Goal: Transaction & Acquisition: Purchase product/service

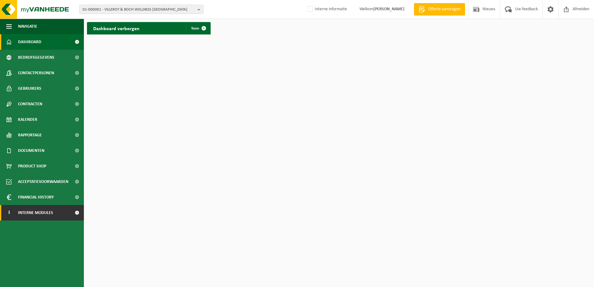
click at [78, 211] on span at bounding box center [77, 213] width 14 height 16
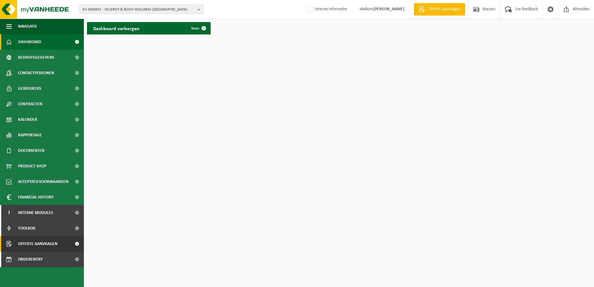
click at [56, 220] on span "Offerte aanvragen" at bounding box center [37, 244] width 39 height 16
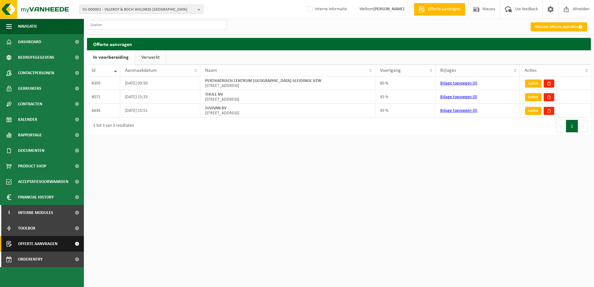
click at [43, 244] on span "Offerte aanvragen" at bounding box center [37, 244] width 39 height 16
click at [562, 27] on link "Nieuwe offerte opmaken" at bounding box center [559, 26] width 57 height 9
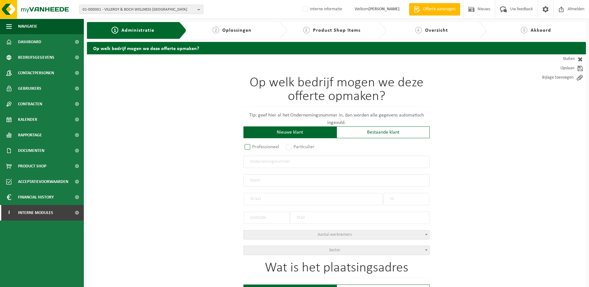
click at [250, 147] on label "Professioneel" at bounding box center [263, 147] width 38 height 9
click at [254, 147] on input "Professioneel" at bounding box center [256, 147] width 4 height 4
radio input "true"
drag, startPoint x: 262, startPoint y: 160, endPoint x: 271, endPoint y: 159, distance: 9.9
click at [262, 160] on input "text" at bounding box center [337, 162] width 186 height 12
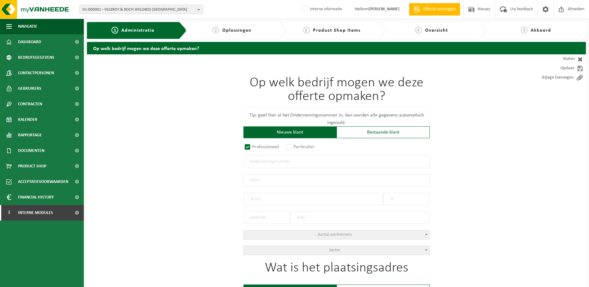
paste input "0774.567.170"
type input "0774.567.170"
radio input "true"
type input "0774567170"
click at [280, 176] on input "text" at bounding box center [337, 180] width 186 height 12
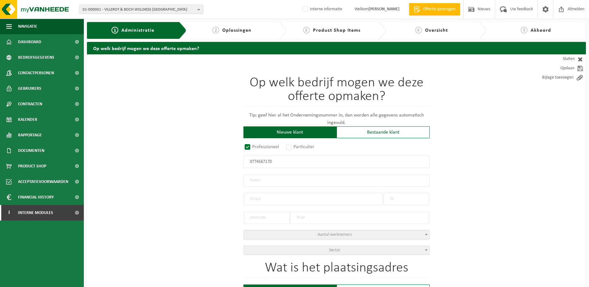
type input "RAES, TOM"
type input "MOLENSTRAAT(STA)"
type input "10"
type input "8840"
type input "STADEN"
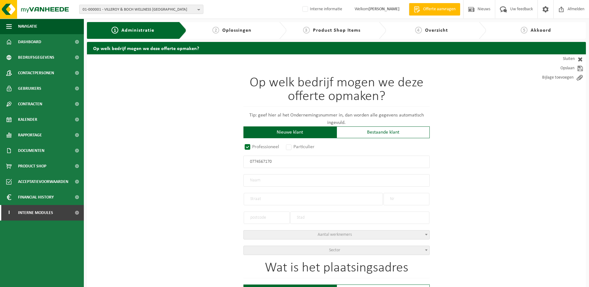
select select "D"
select select "NACE_5520"
type input "RAES, TOM"
type input "MOLENSTRAAT(STA)"
type input "10"
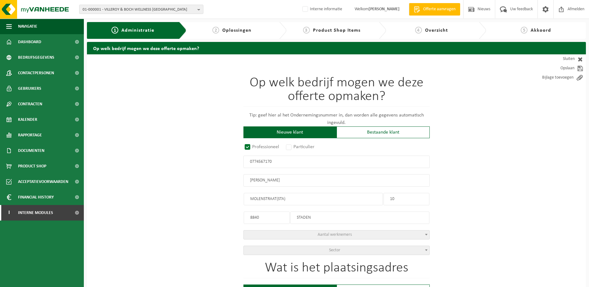
type input "8840"
type input "STADEN"
type input "2321817932"
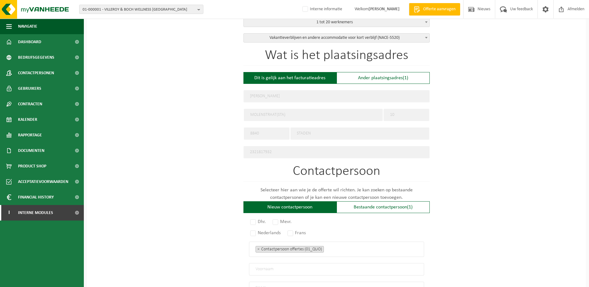
scroll to position [217, 0]
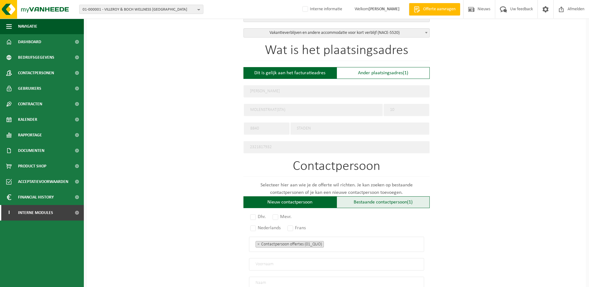
click at [365, 197] on div "Bestaande contactpersoon (1)" at bounding box center [383, 202] width 93 height 12
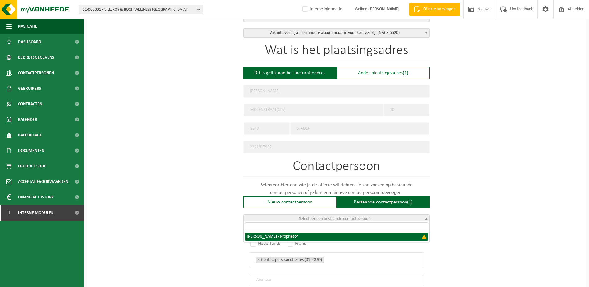
click at [349, 216] on span "Selecteer een bestaande contactpersoon" at bounding box center [334, 218] width 71 height 5
select select "{"code":"","firstname":"TOM","surname":"RAES","gender":"Unknown","position":"Pr…"
type input "TOM"
type input "RAES"
type input "Proprietor"
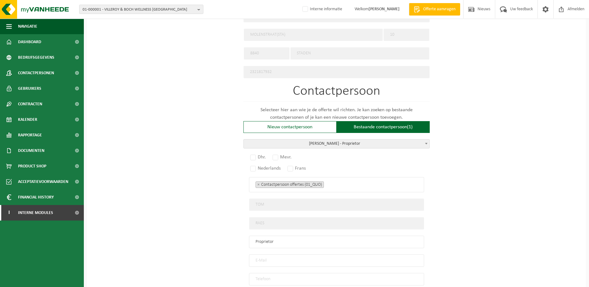
scroll to position [311, 0]
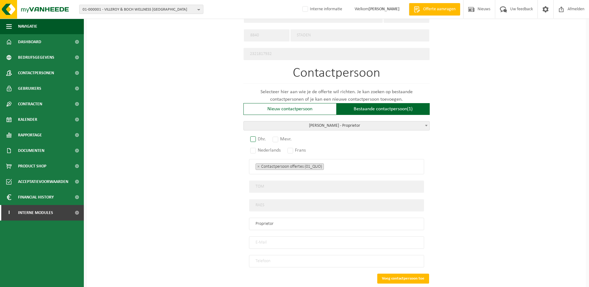
click at [254, 135] on label "Dhr." at bounding box center [258, 139] width 19 height 9
radio input "true"
click at [302, 239] on input "email" at bounding box center [336, 242] width 175 height 12
paste input "staedenbergh@gmail.com"
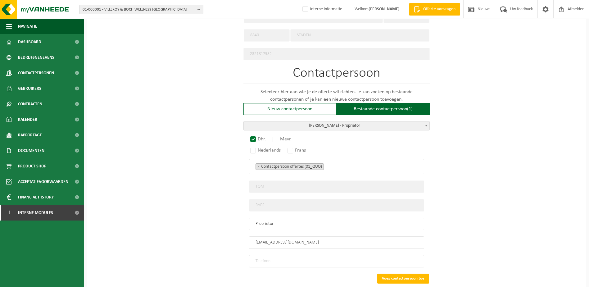
type input "staedenbergh@gmail.com"
click at [273, 256] on input "tel" at bounding box center [336, 261] width 175 height 12
click at [266, 256] on input "tel" at bounding box center [336, 261] width 175 height 12
paste input "0473795045"
type input "+32 473 79 50 45"
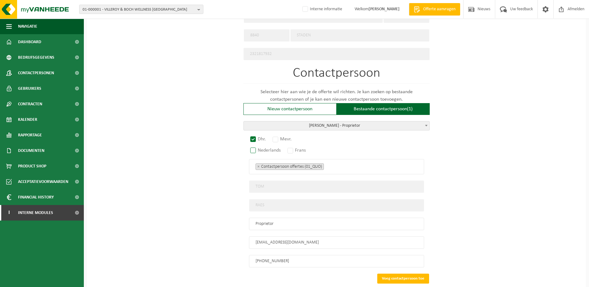
click at [253, 150] on label "Nederlands" at bounding box center [266, 150] width 34 height 9
radio input "true"
click at [403, 274] on button "Voeg contactpersoon toe" at bounding box center [403, 279] width 52 height 10
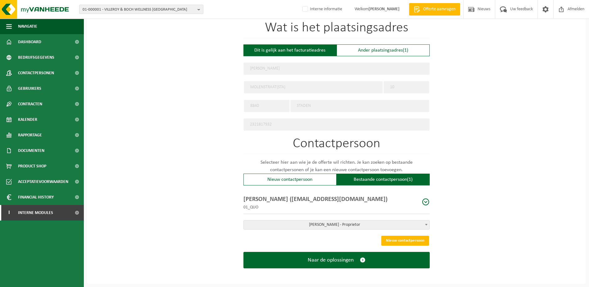
scroll to position [237, 0]
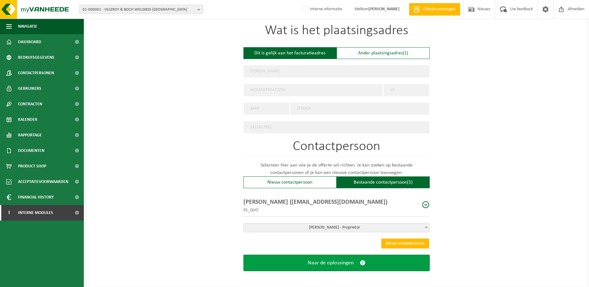
click at [347, 260] on span "Naar de oplossingen" at bounding box center [331, 263] width 46 height 7
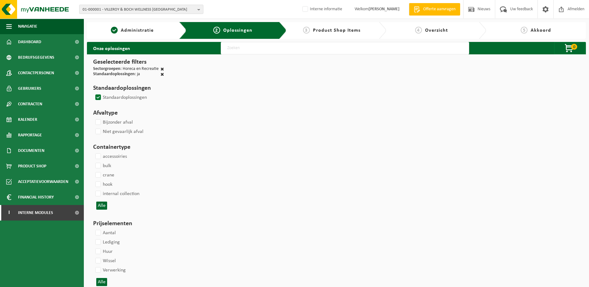
select select
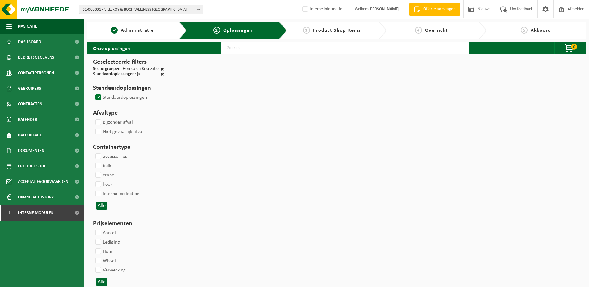
select select
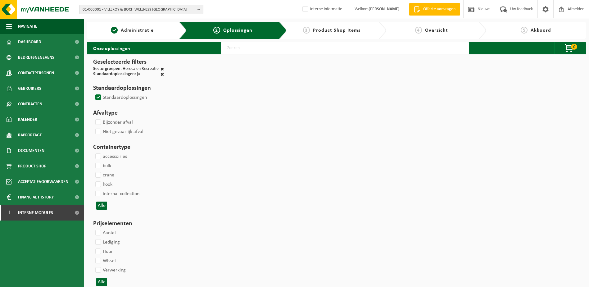
select select
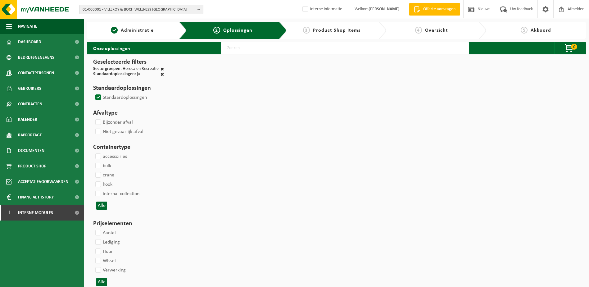
select select
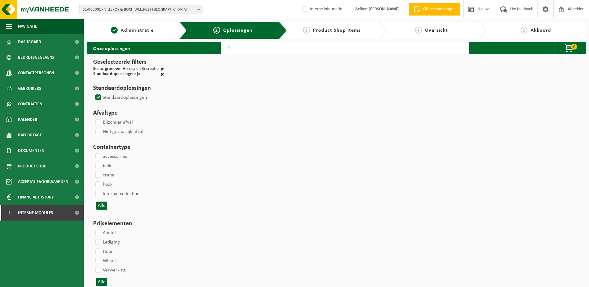
select select
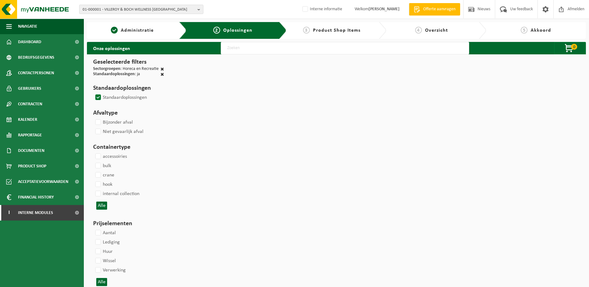
select select
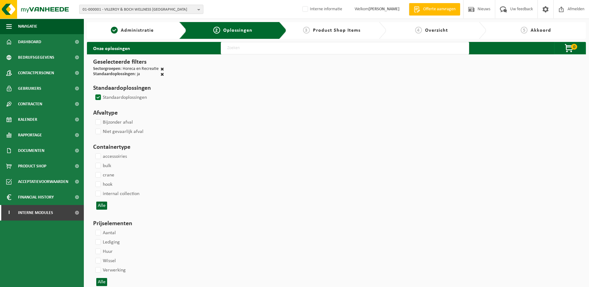
select select
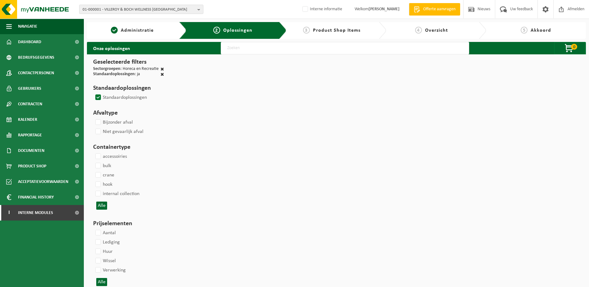
select select
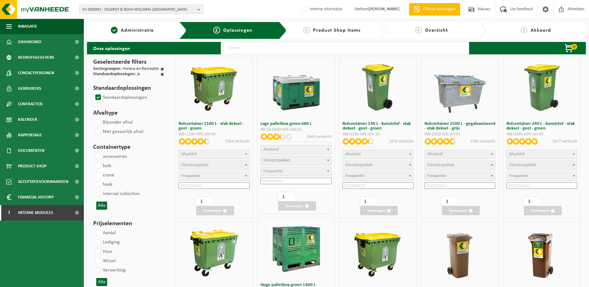
click at [545, 151] on span "Afvalstof" at bounding box center [542, 154] width 71 height 9
select select "29"
select select
select select "2"
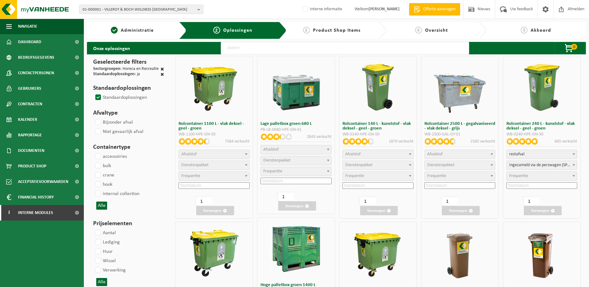
click at [525, 175] on span "Frequentie" at bounding box center [518, 176] width 19 height 5
select select "11"
click at [537, 187] on input at bounding box center [542, 185] width 71 height 7
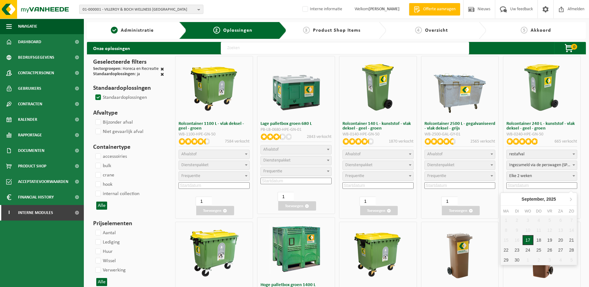
click at [527, 238] on div "17" at bounding box center [528, 240] width 11 height 10
type input "2025-09-17"
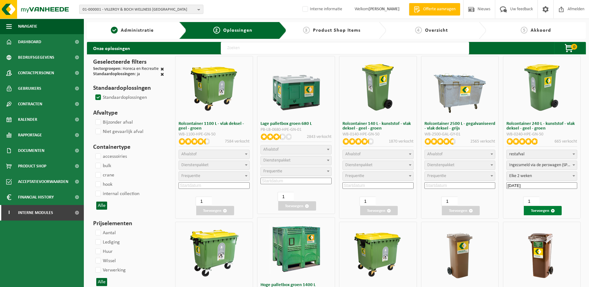
click at [549, 212] on button "Toevoegen" at bounding box center [543, 210] width 38 height 9
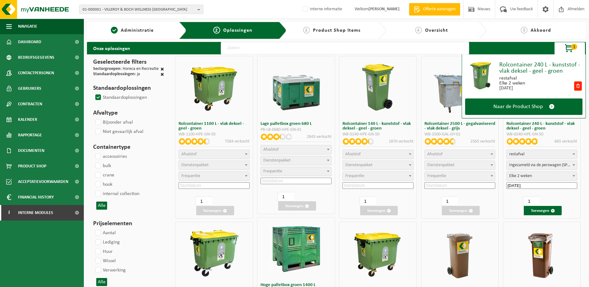
click at [556, 152] on span "restafval" at bounding box center [542, 154] width 71 height 9
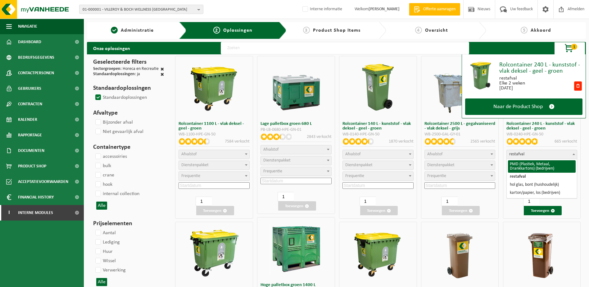
select select "964"
select select
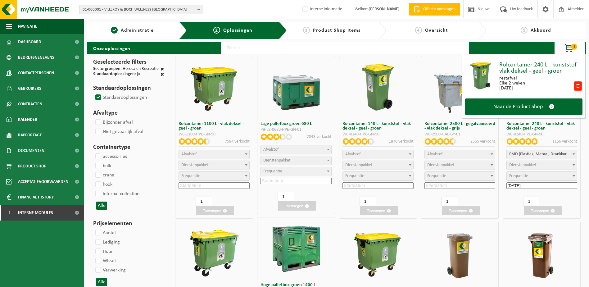
select select
select select "2"
click at [559, 166] on span "Ingezameld via de perswagen (SP-M-000001)" at bounding box center [542, 165] width 71 height 9
click at [560, 165] on span "Ingezameld via de perswagen (SP-M-000001)" at bounding box center [542, 165] width 71 height 9
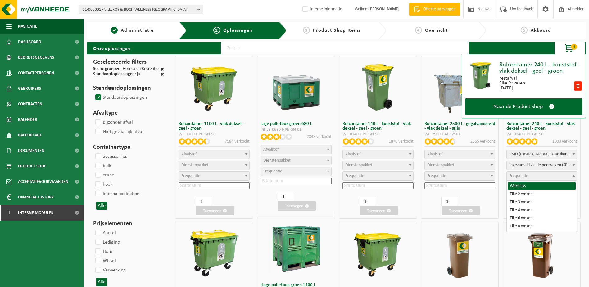
click at [533, 175] on span "Frequentie" at bounding box center [542, 176] width 71 height 9
select select "11"
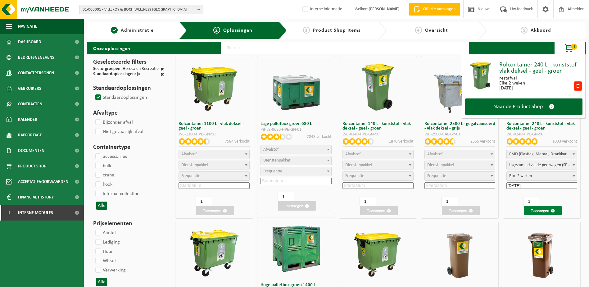
click at [545, 211] on button "Toevoegen" at bounding box center [543, 210] width 38 height 9
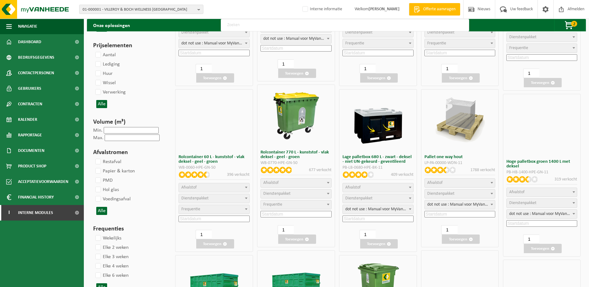
scroll to position [466, 0]
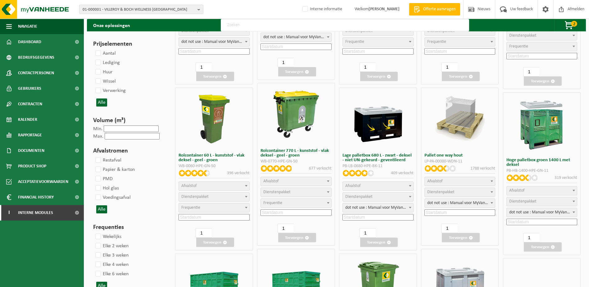
click at [241, 186] on span "Afvalstof" at bounding box center [214, 186] width 71 height 9
select select "24"
select select
select select "193"
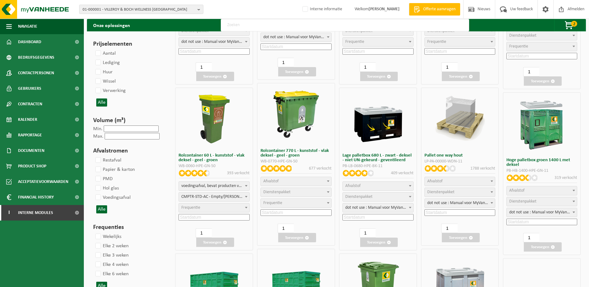
click at [215, 207] on span "Frequentie" at bounding box center [214, 207] width 71 height 9
select select "11"
click at [219, 218] on input at bounding box center [214, 217] width 71 height 7
click at [198, 271] on div "17" at bounding box center [200, 272] width 11 height 10
type input "2025-09-17"
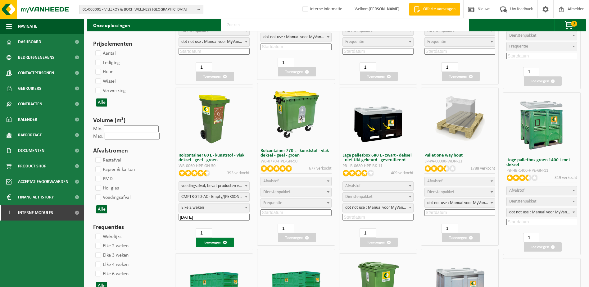
click at [221, 241] on button "Toevoegen" at bounding box center [215, 242] width 38 height 9
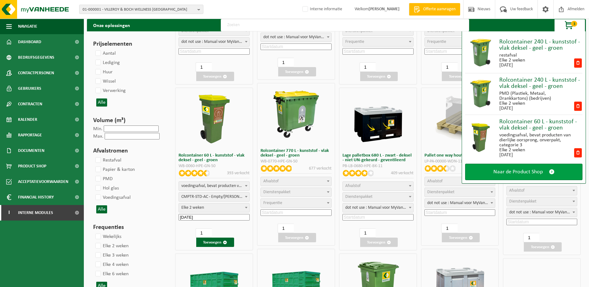
click at [528, 173] on span "Naar de Product Shop" at bounding box center [518, 172] width 49 height 7
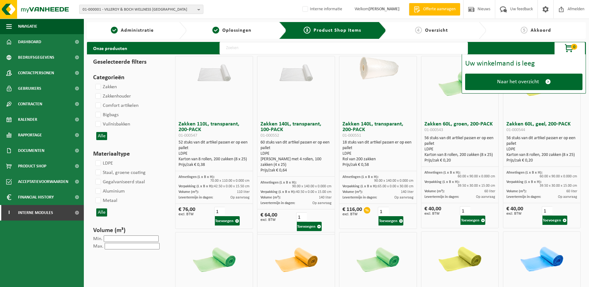
click at [279, 49] on input "text" at bounding box center [344, 48] width 248 height 12
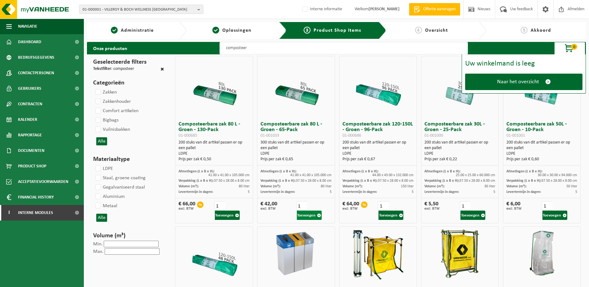
type input "composteer"
click at [313, 216] on button "Toevoegen" at bounding box center [309, 215] width 25 height 9
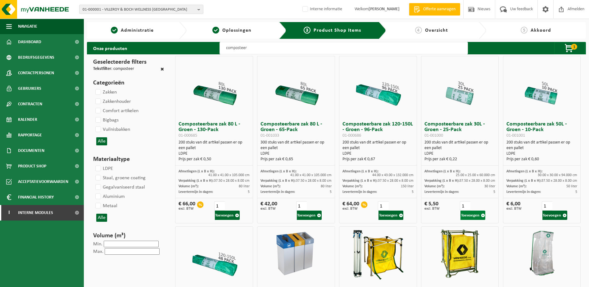
click at [472, 213] on button "Toevoegen" at bounding box center [473, 215] width 25 height 9
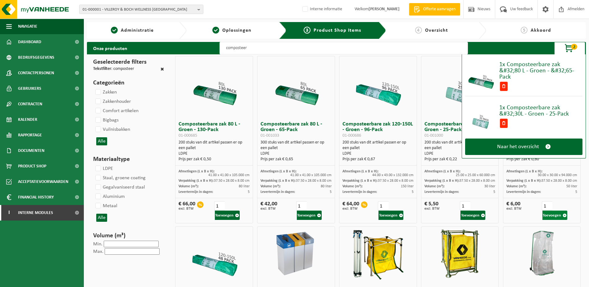
click at [556, 216] on button "Toevoegen" at bounding box center [555, 215] width 25 height 9
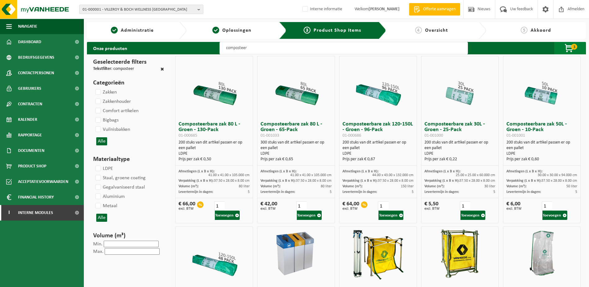
click at [572, 47] on span "3" at bounding box center [574, 47] width 6 height 6
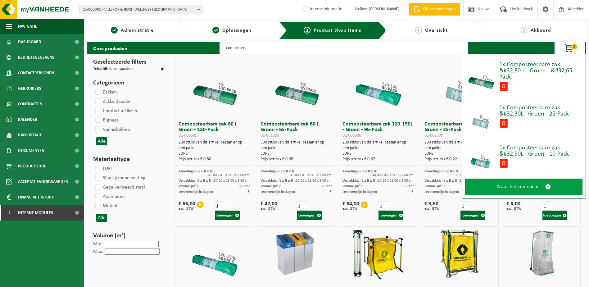
click at [538, 191] on link "Naar het overzicht" at bounding box center [523, 187] width 117 height 16
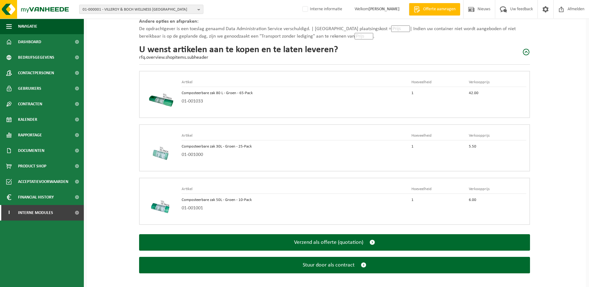
scroll to position [547, 0]
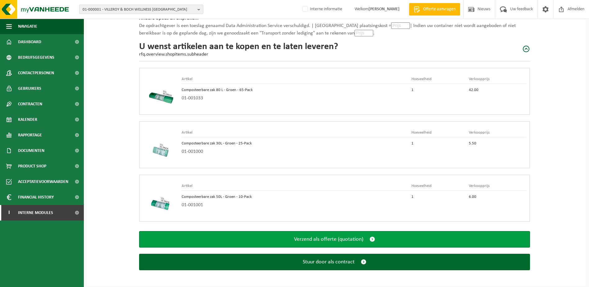
click at [357, 238] on span "Verzend als offerte (quotation)" at bounding box center [328, 239] width 69 height 7
